Goal: Task Accomplishment & Management: Use online tool/utility

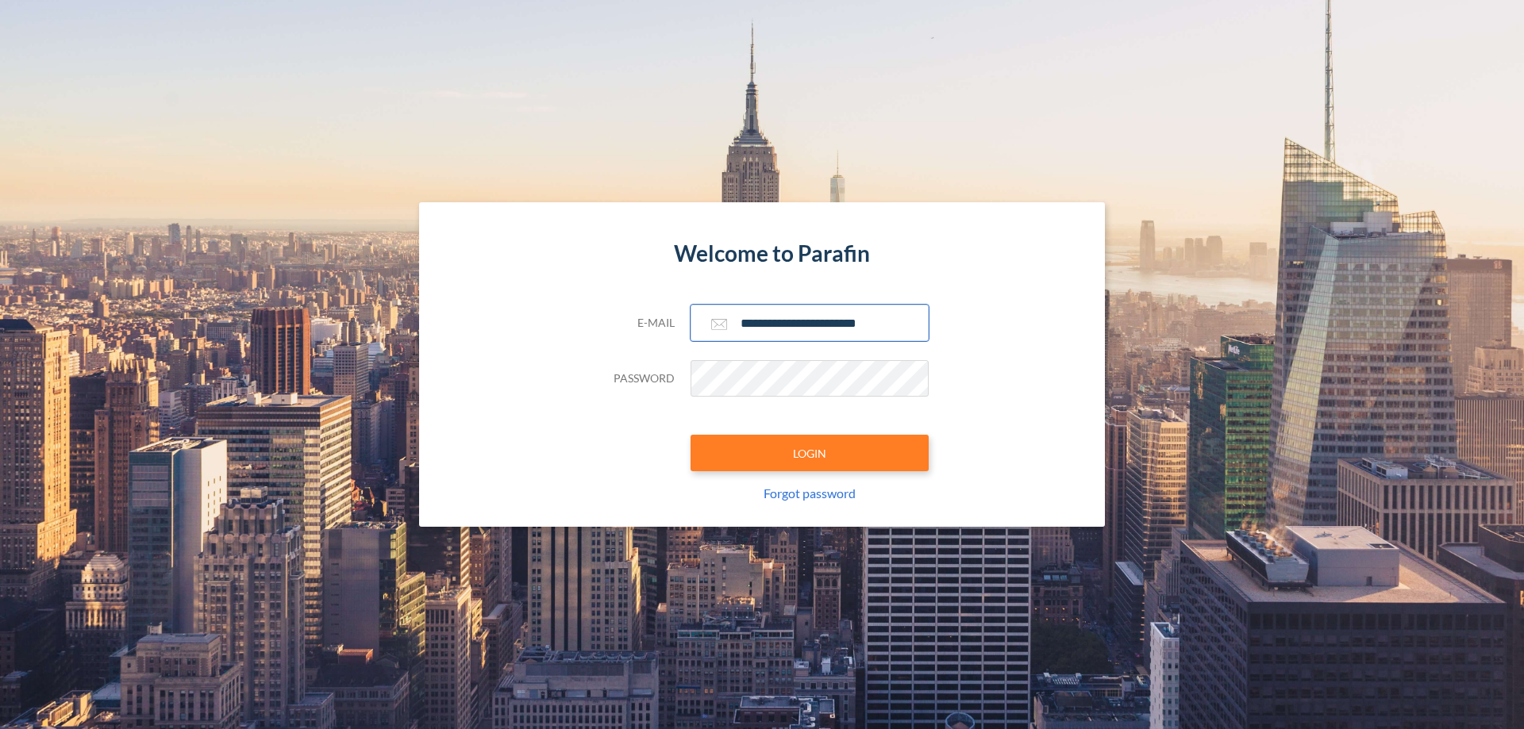
type input "**********"
click at [810, 453] on button "LOGIN" at bounding box center [810, 453] width 238 height 37
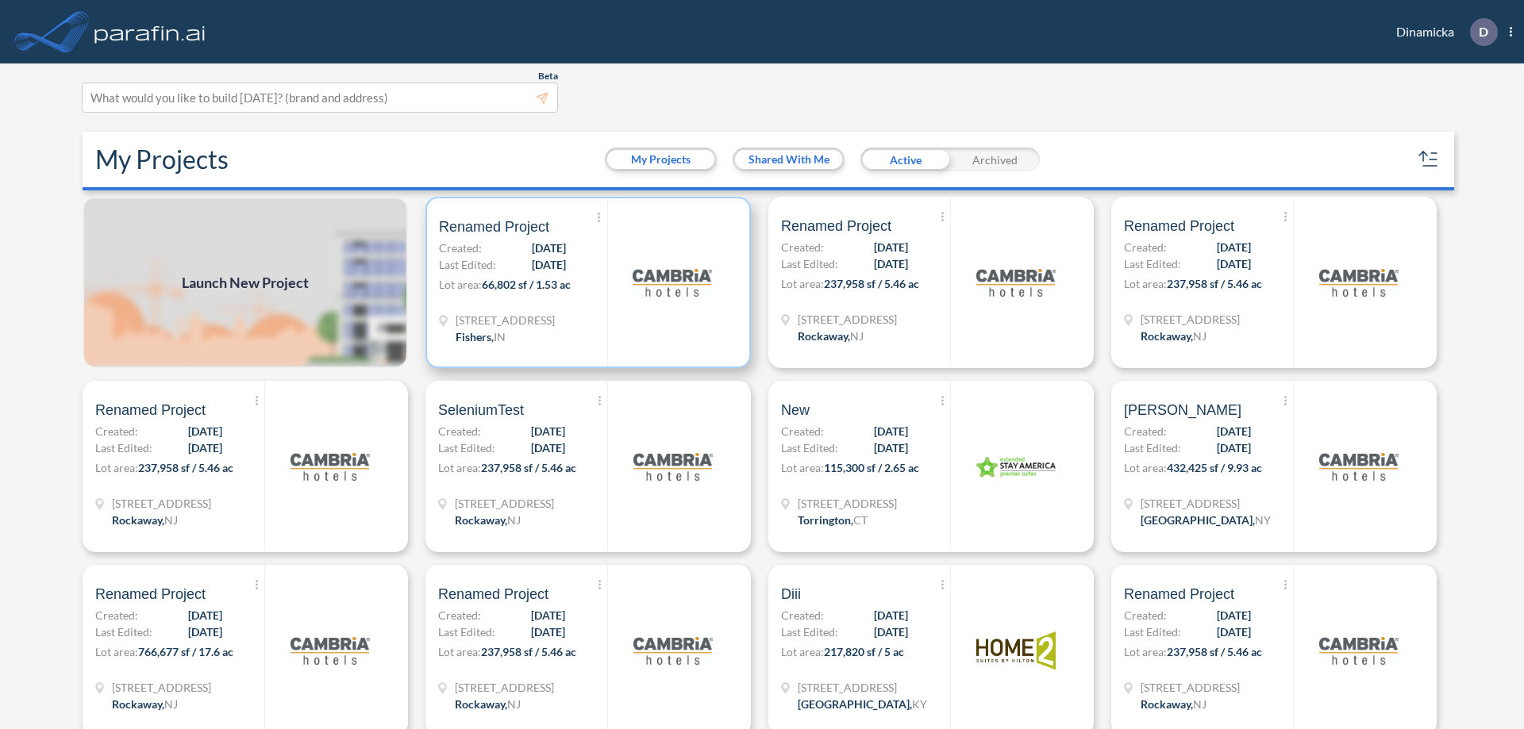
scroll to position [4, 0]
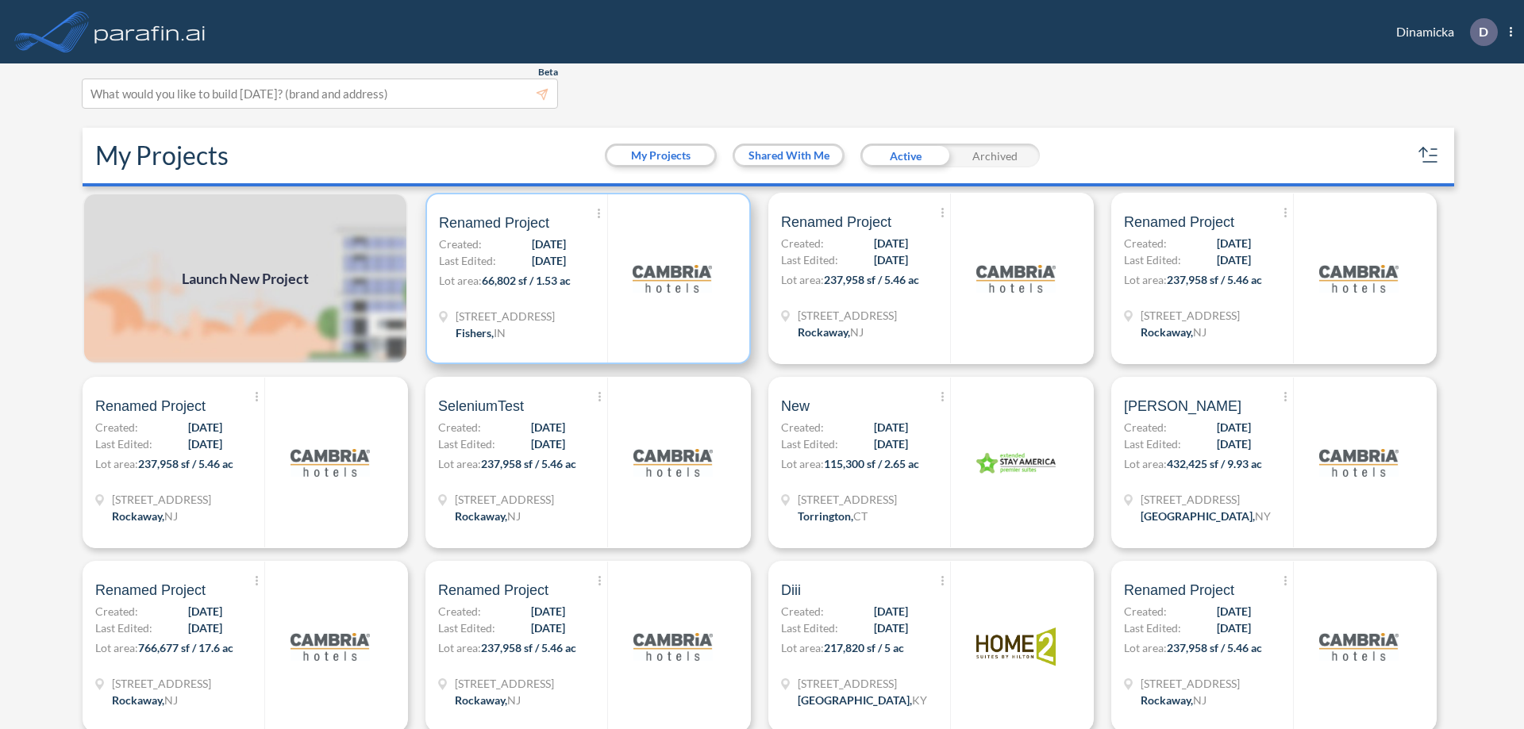
click at [585, 279] on p "Lot area: 66,802 sf / 1.53 ac" at bounding box center [523, 283] width 168 height 23
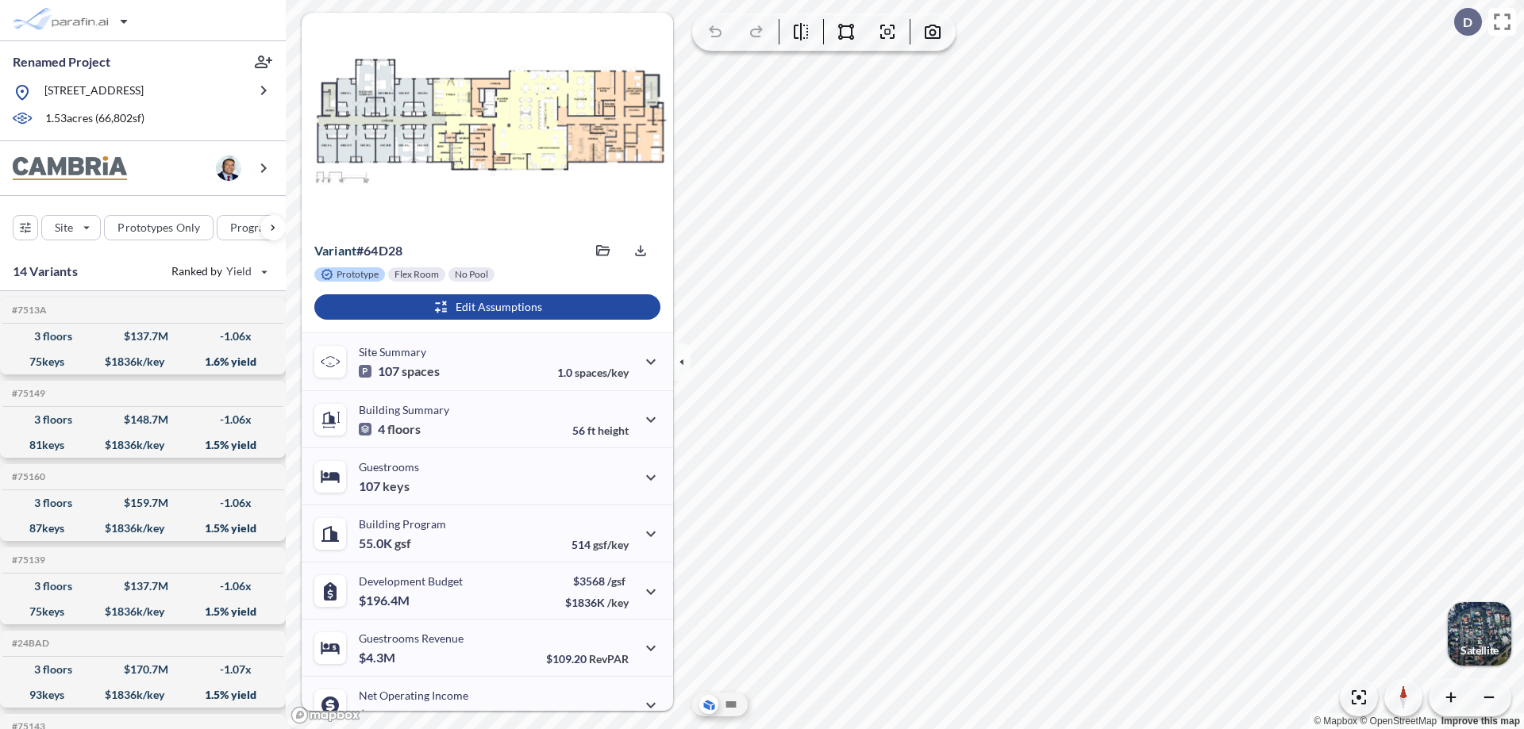
scroll to position [80, 0]
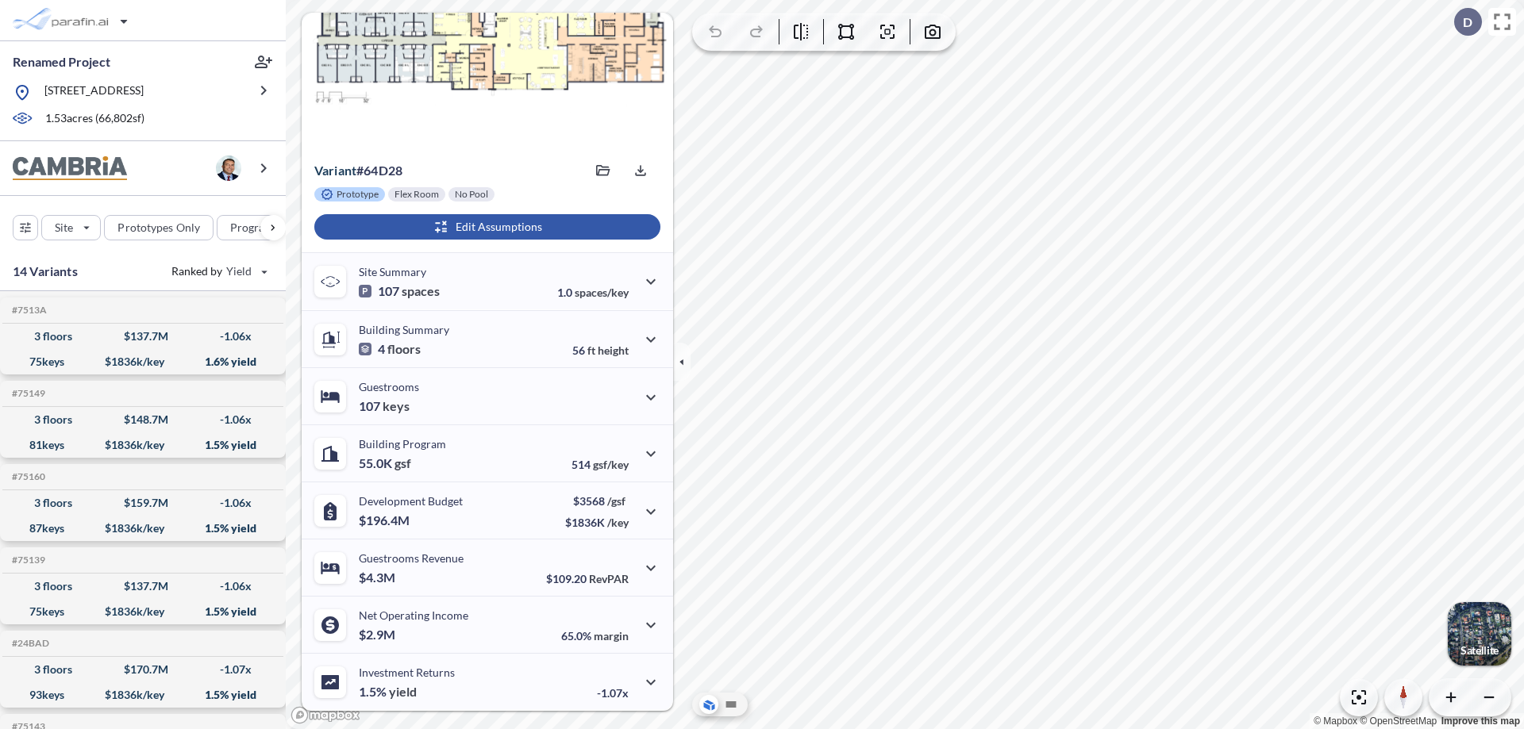
click at [485, 227] on div "button" at bounding box center [487, 226] width 346 height 25
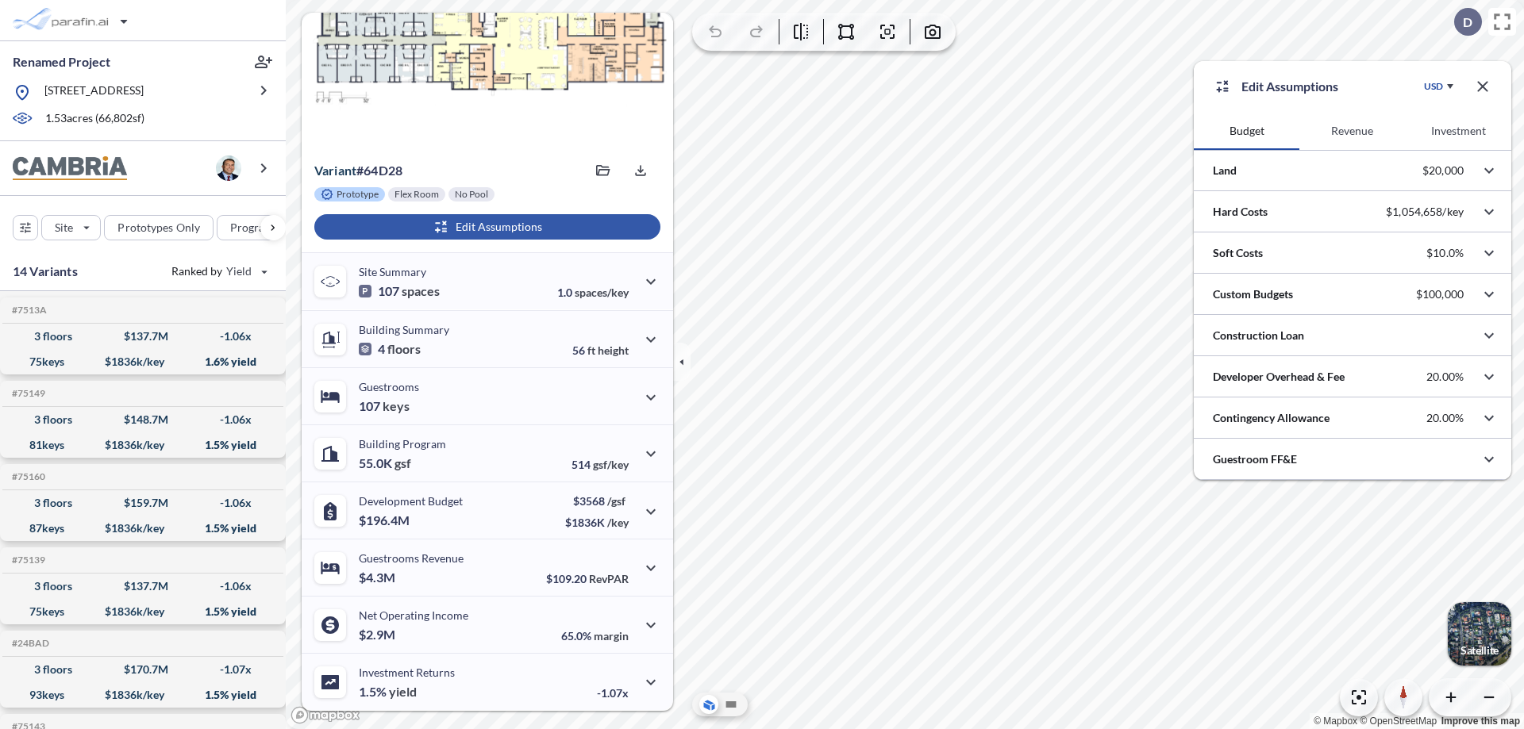
click at [1352, 131] on button "Revenue" at bounding box center [1352, 131] width 106 height 38
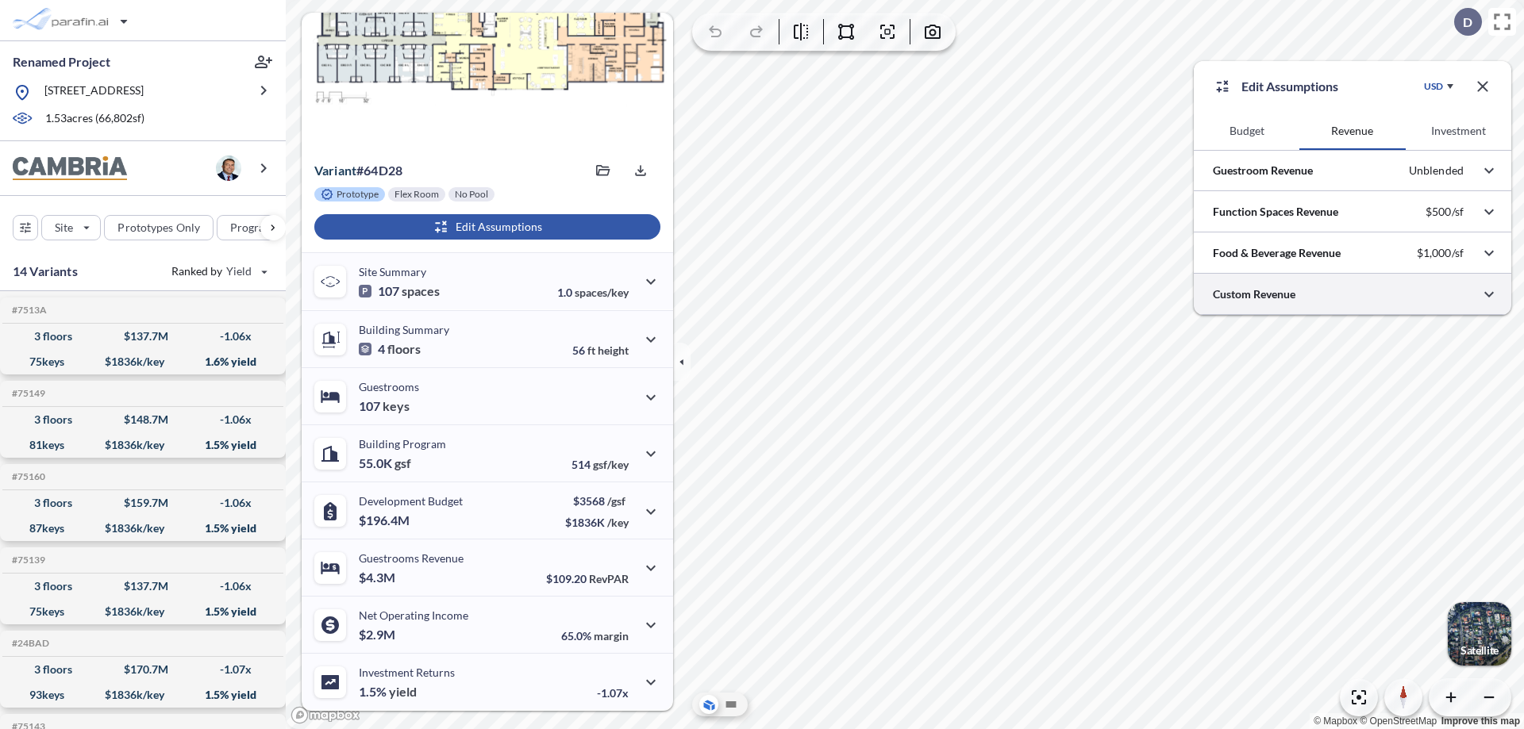
click at [1353, 294] on div at bounding box center [1353, 294] width 318 height 40
